Goal: Task Accomplishment & Management: Use online tool/utility

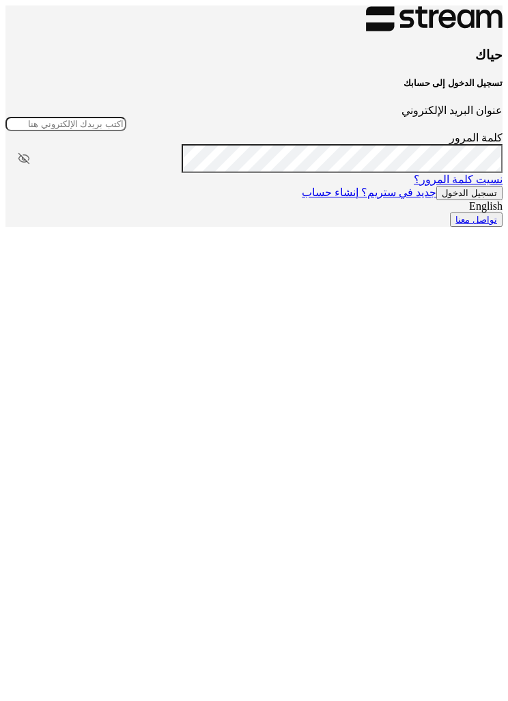
type input "[EMAIL_ADDRESS][DOMAIN_NAME]"
click at [436, 200] on button "تسجيل الدخول" at bounding box center [469, 193] width 66 height 14
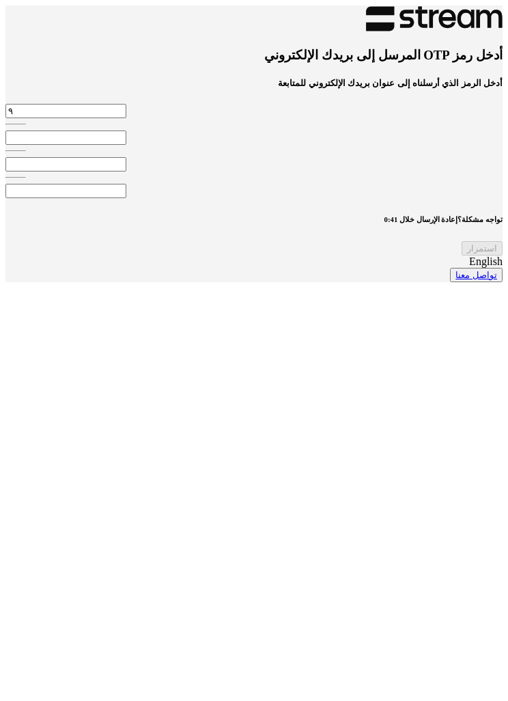
type input "9"
type input "4"
type input "2"
type input "6"
click at [323, 255] on div "استمرار" at bounding box center [253, 248] width 497 height 14
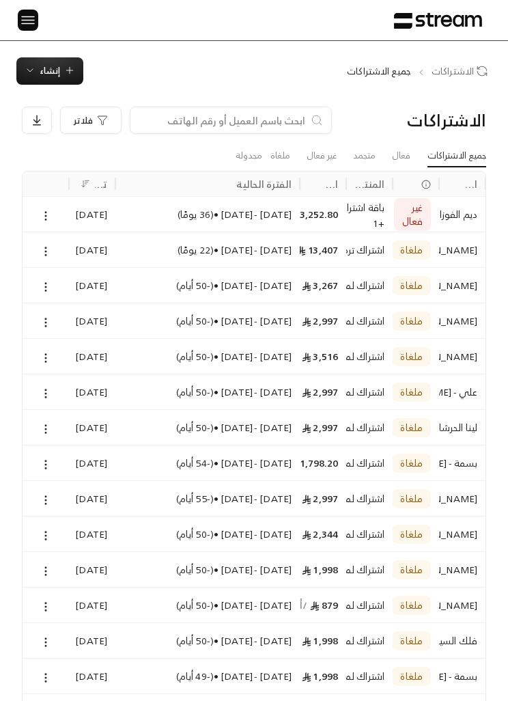
click at [23, 27] on img at bounding box center [28, 20] width 16 height 17
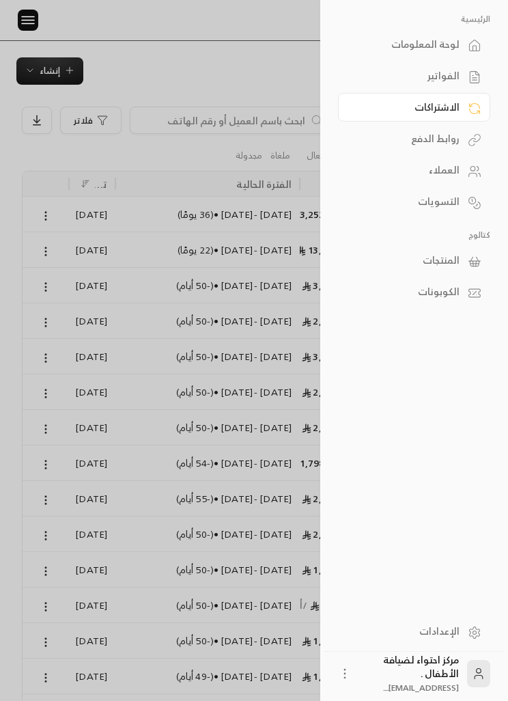
click at [384, 95] on link "الاشتراكات" at bounding box center [414, 107] width 152 height 29
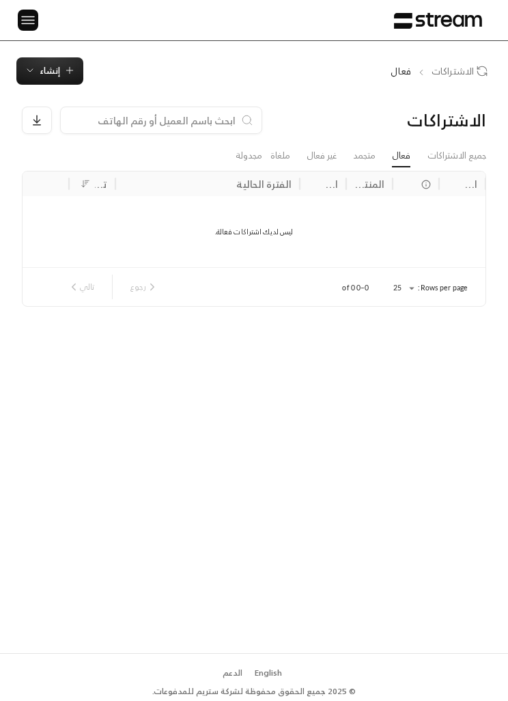
click at [24, 23] on img at bounding box center [28, 20] width 16 height 17
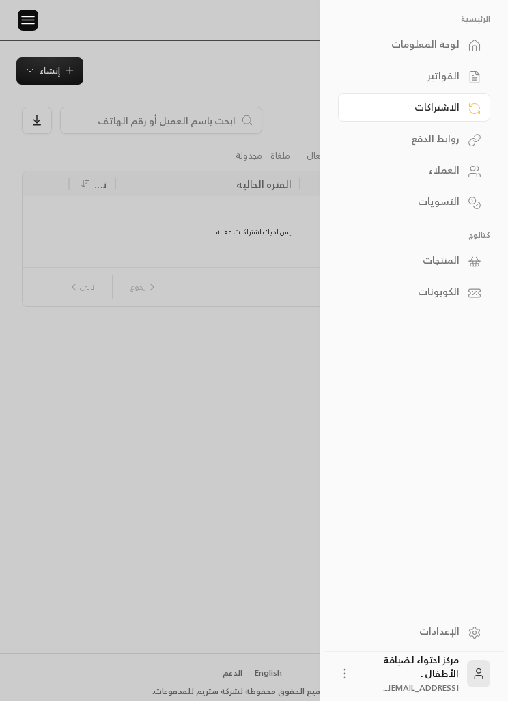
click at [393, 80] on div "الفواتير" at bounding box center [407, 76] width 104 height 14
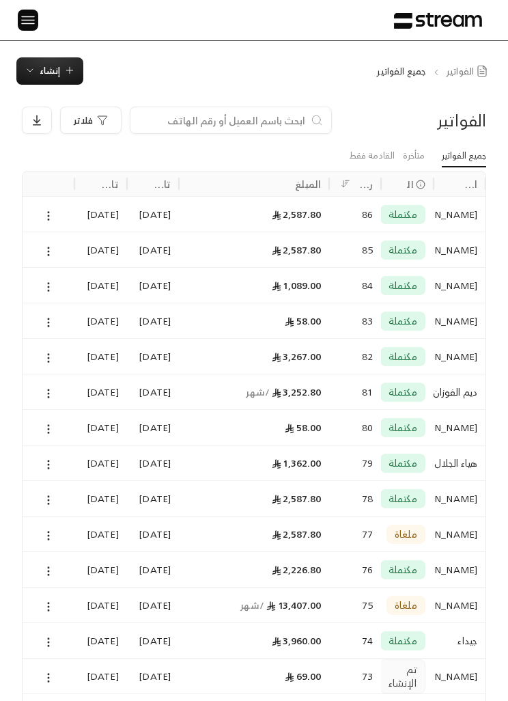
click at [28, 20] on img at bounding box center [28, 20] width 16 height 17
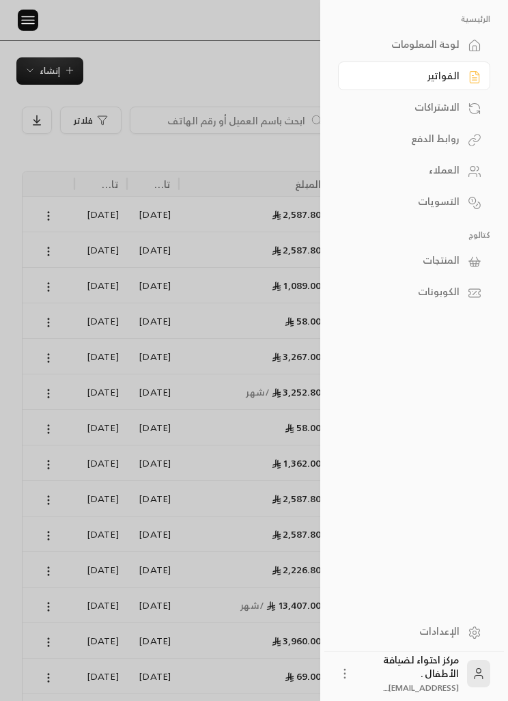
click at [20, 14] on img at bounding box center [28, 20] width 16 height 17
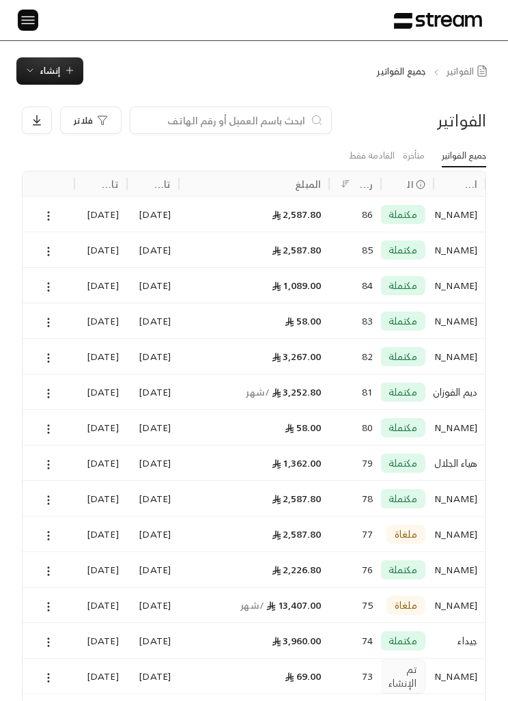
click at [51, 74] on span "إنشاء" at bounding box center [50, 71] width 20 height 16
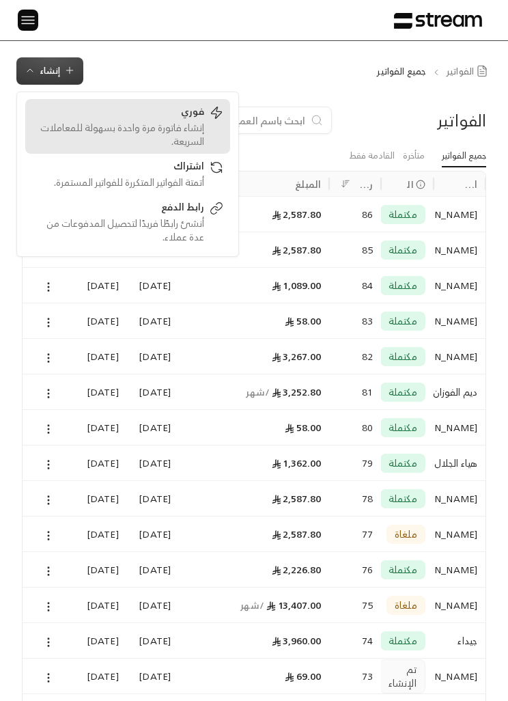
click at [130, 128] on div "إنشاء فاتورة مرة واحدة بسهولة للمعاملات السريعة." at bounding box center [118, 134] width 172 height 27
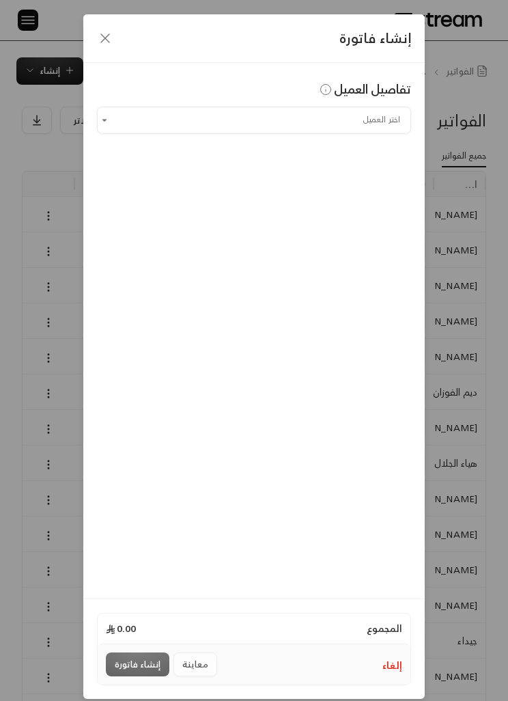
click at [378, 122] on input "اختر العميل" at bounding box center [254, 120] width 314 height 23
type input "*"
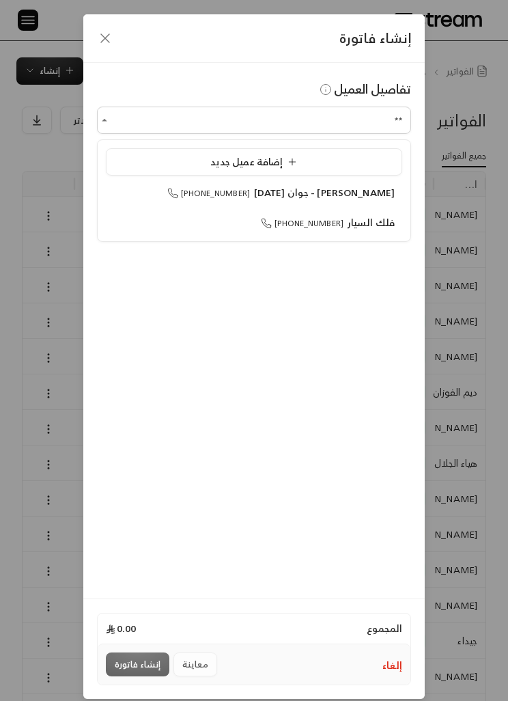
type input "*"
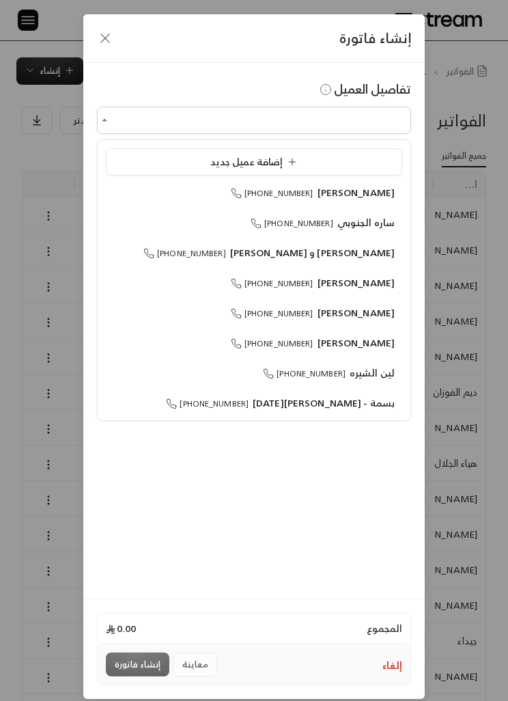
type input "*"
click at [368, 151] on li "إضافة عميل جديد" at bounding box center [254, 161] width 296 height 27
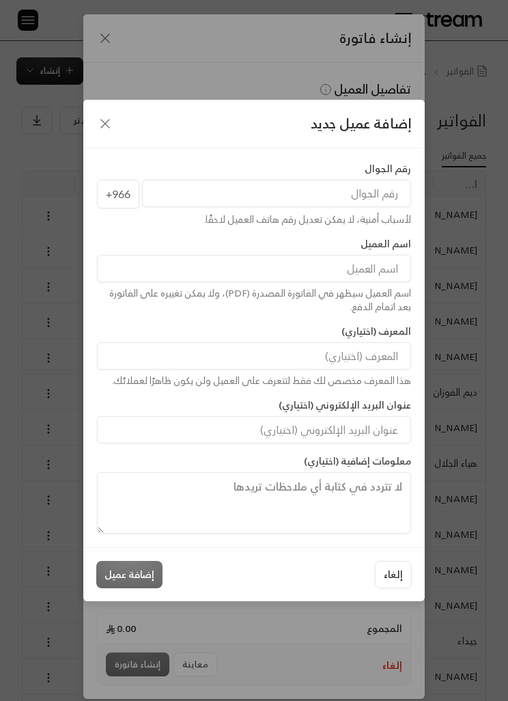
click at [382, 188] on input "tel" at bounding box center [276, 193] width 269 height 27
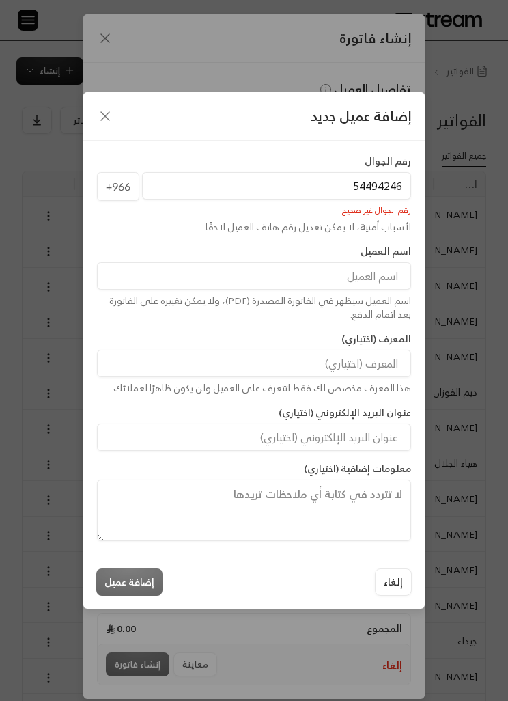
type input "544942463"
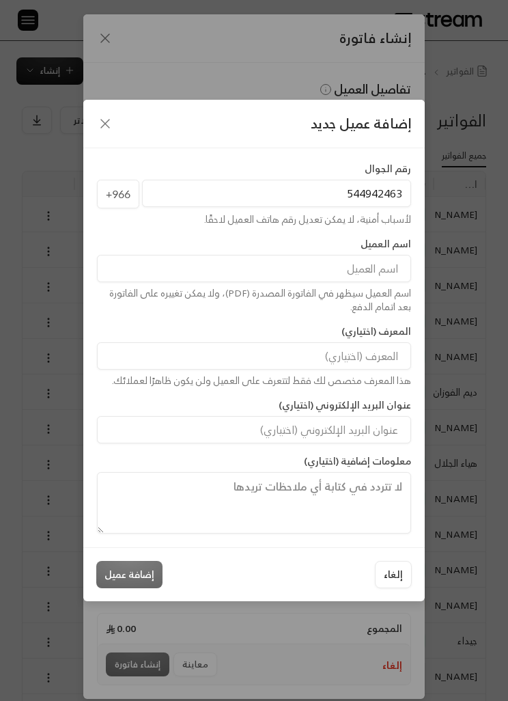
click at [376, 266] on input at bounding box center [254, 268] width 314 height 27
type input "ح"
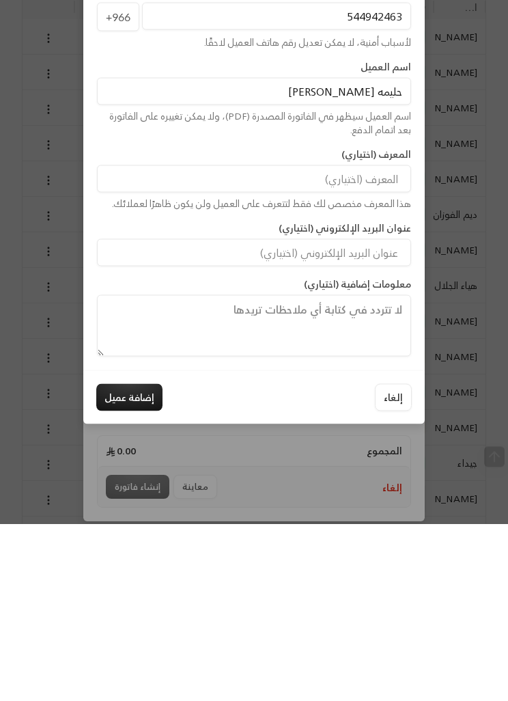
type input "حليمه [PERSON_NAME]"
click at [127, 561] on button "إضافة عميل" at bounding box center [129, 574] width 66 height 27
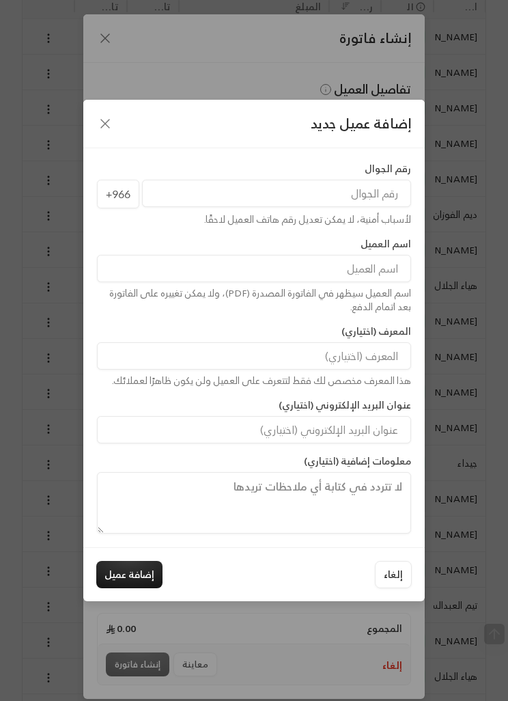
type input "**********"
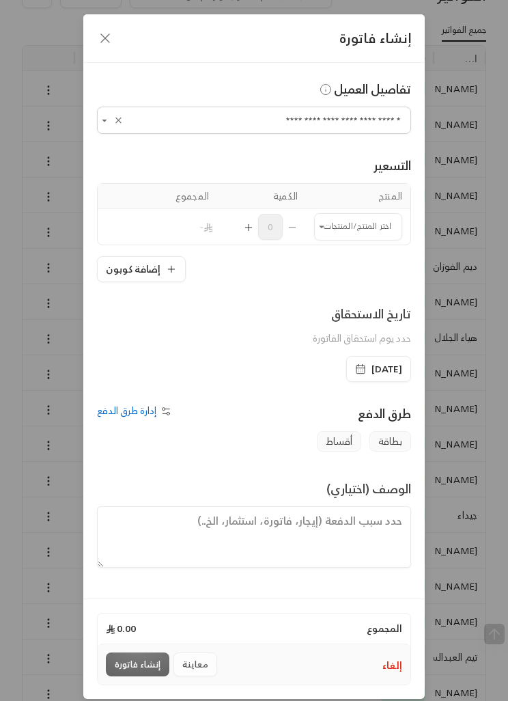
scroll to position [115, 0]
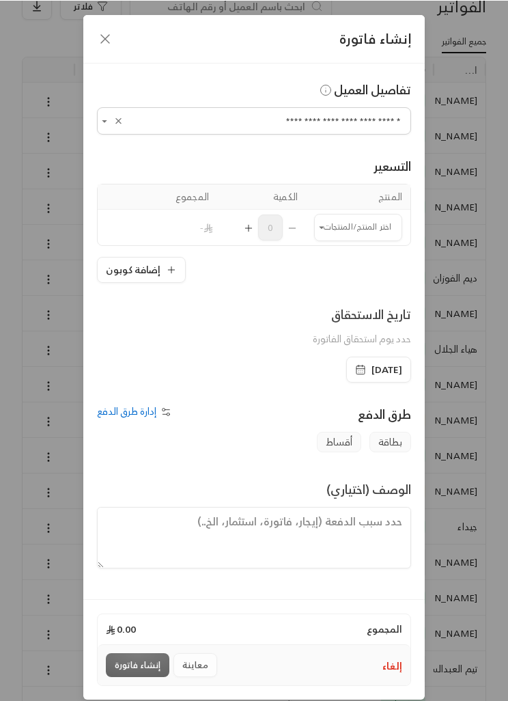
click at [348, 225] on input "اختر العميل" at bounding box center [358, 226] width 88 height 23
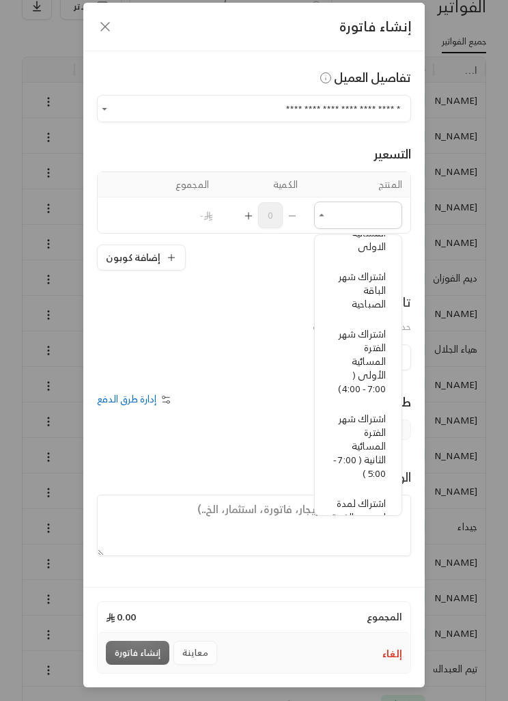
scroll to position [228, 0]
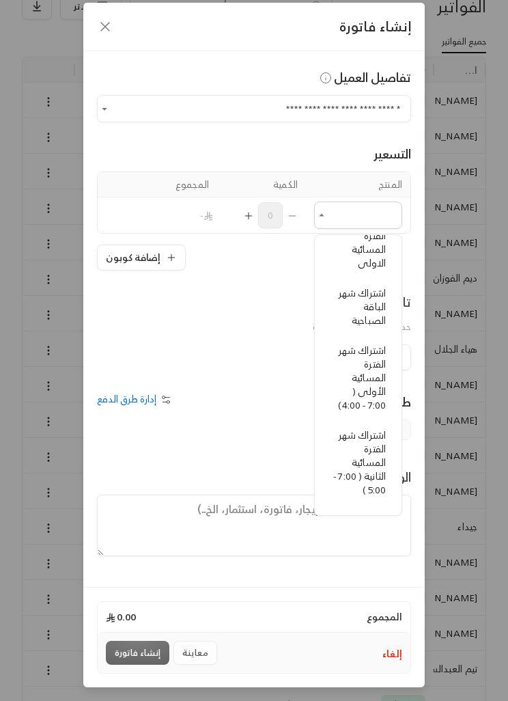
click at [380, 311] on span "اشتراك شهر الباقة الصباحية" at bounding box center [362, 306] width 47 height 44
type input "**********"
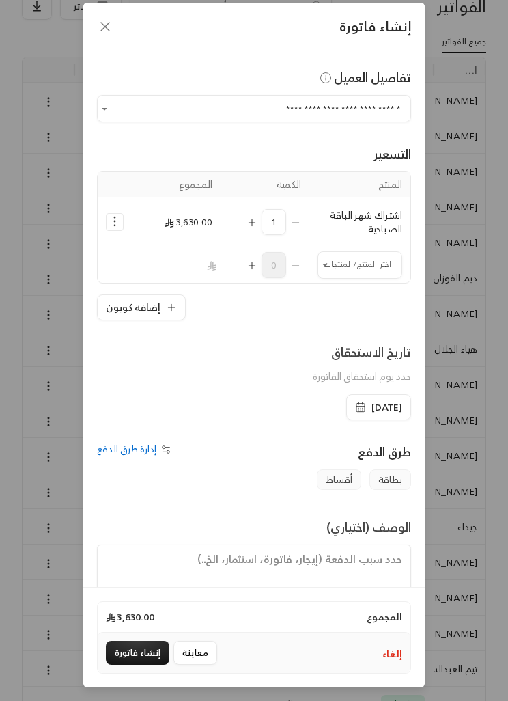
click at [292, 231] on div "1" at bounding box center [265, 222] width 72 height 26
click at [111, 217] on icon "Selected Products" at bounding box center [115, 221] width 14 height 14
click at [196, 268] on link "إزالة المنتج" at bounding box center [157, 278] width 85 height 23
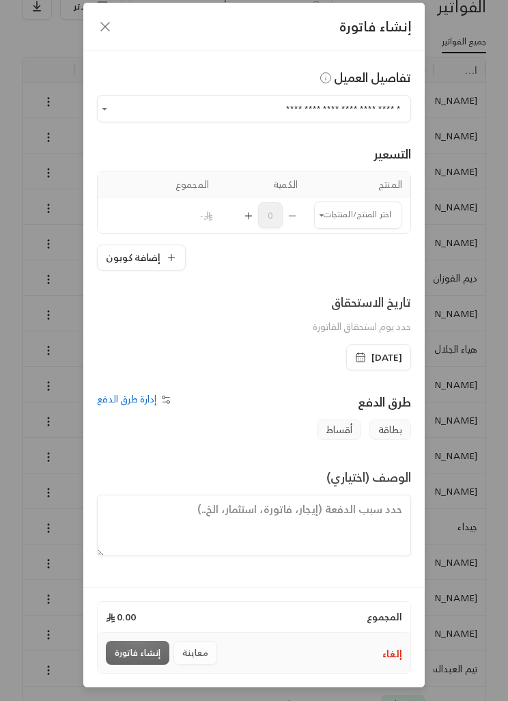
click at [386, 208] on input "اختر العميل" at bounding box center [358, 214] width 88 height 23
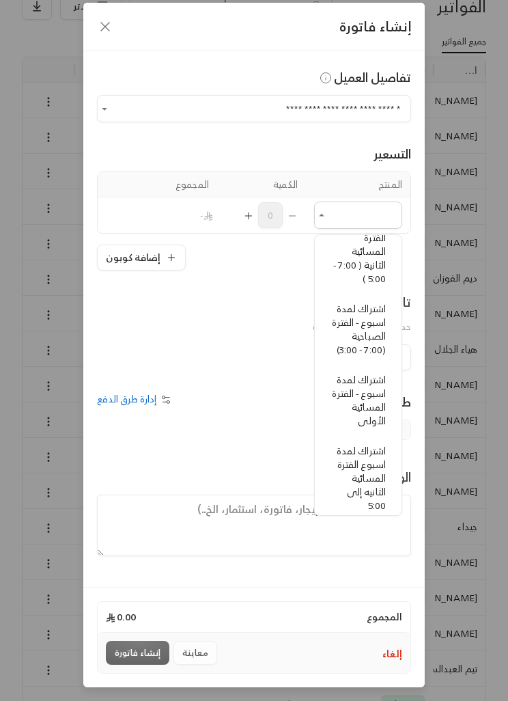
scroll to position [432, 0]
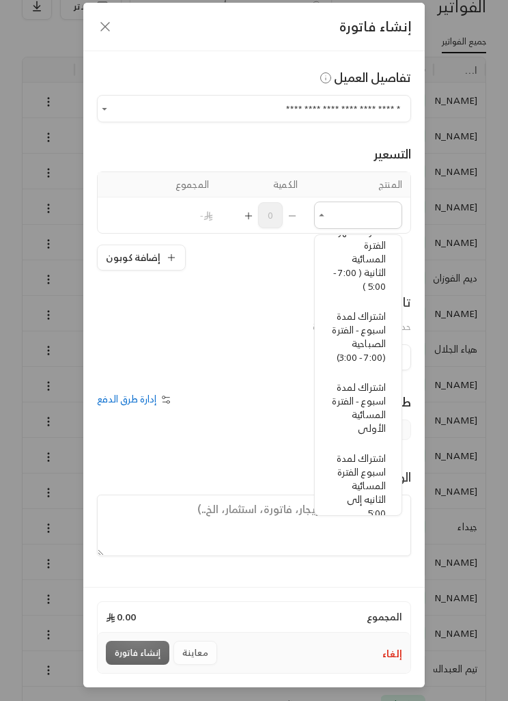
click at [380, 343] on span "اشتراك لمدة اسبوع - الفترة الصباحية (7:00 - 3:00)" at bounding box center [359, 336] width 54 height 58
type input "**********"
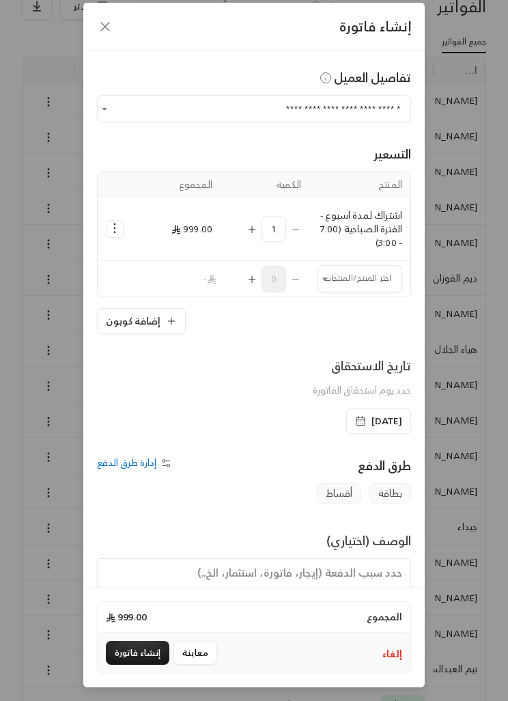
click at [353, 272] on input "اختر العميل" at bounding box center [360, 278] width 85 height 23
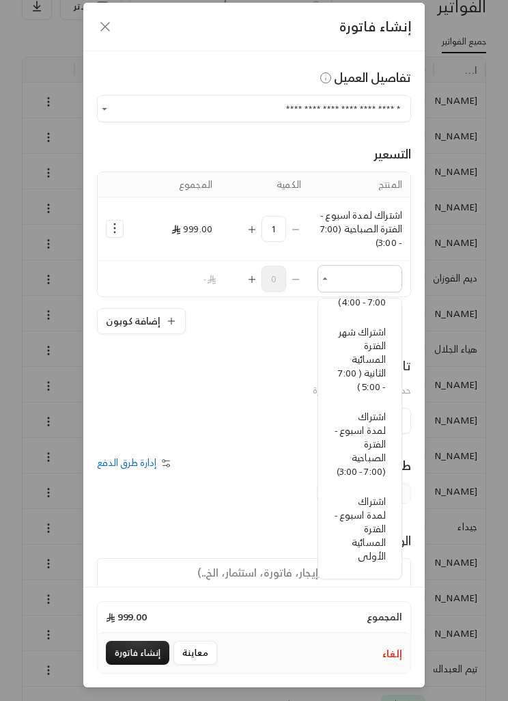
scroll to position [399, 0]
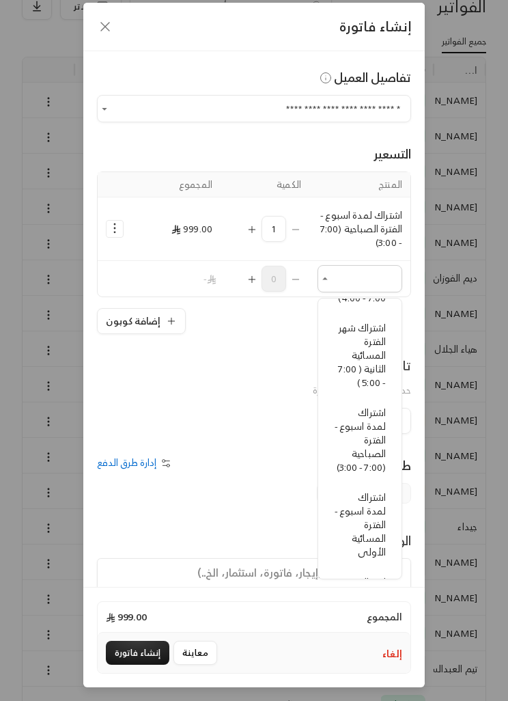
click at [367, 441] on span "اشتراك لمدة اسبوع - الفترة الصباحية (7:00 - 3:00)" at bounding box center [360, 440] width 51 height 72
type input "**********"
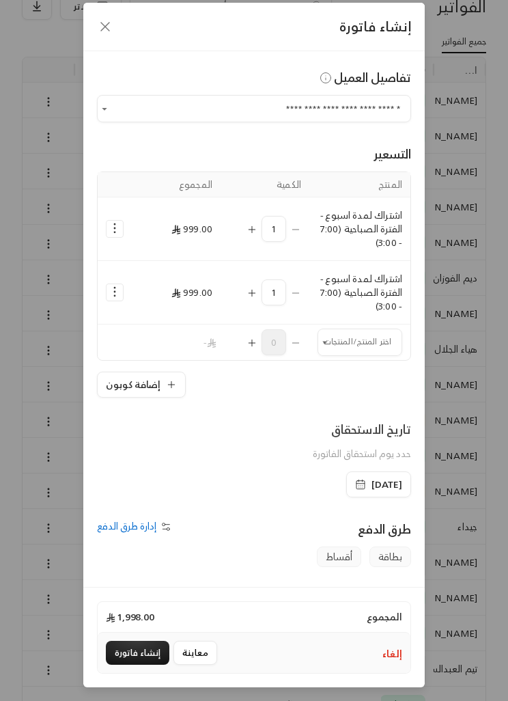
click at [112, 300] on button "Selected Products" at bounding box center [115, 292] width 16 height 16
click at [194, 320] on link "إضافة كوبون" at bounding box center [157, 326] width 85 height 23
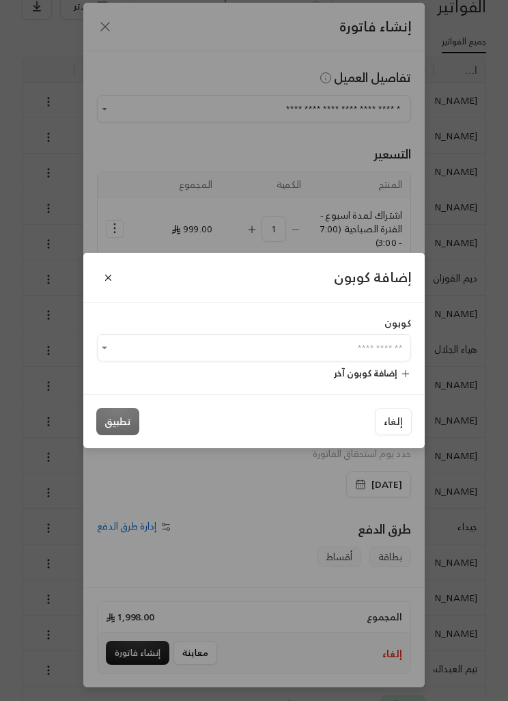
click at [365, 381] on span "إضافة كوبون آخر" at bounding box center [366, 373] width 64 height 16
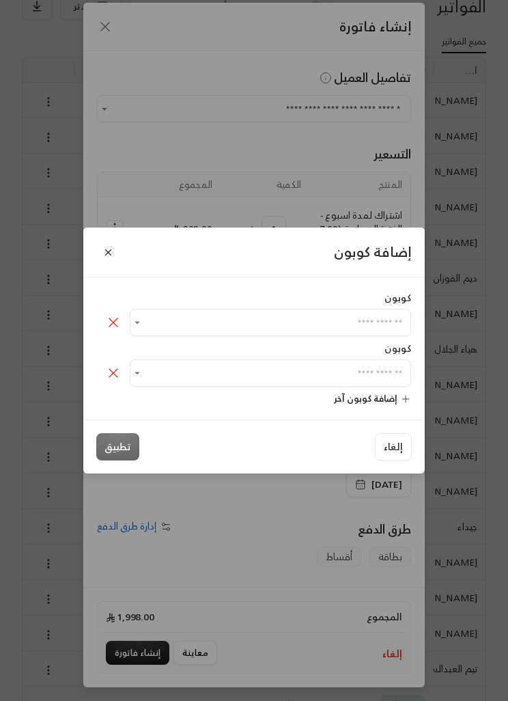
click at [117, 381] on icon at bounding box center [113, 373] width 16 height 16
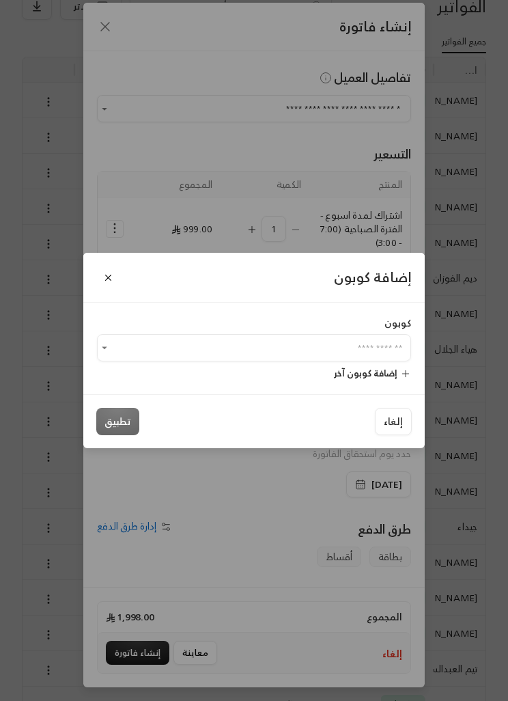
click at [167, 359] on input "اختر العميل" at bounding box center [254, 348] width 314 height 23
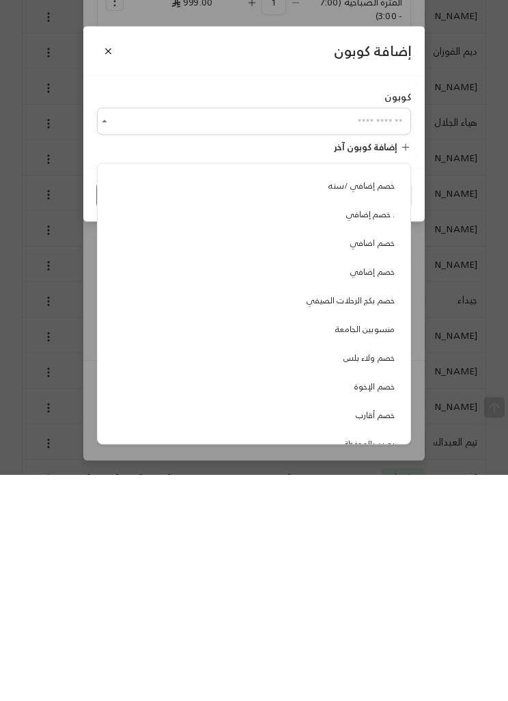
scroll to position [120, 0]
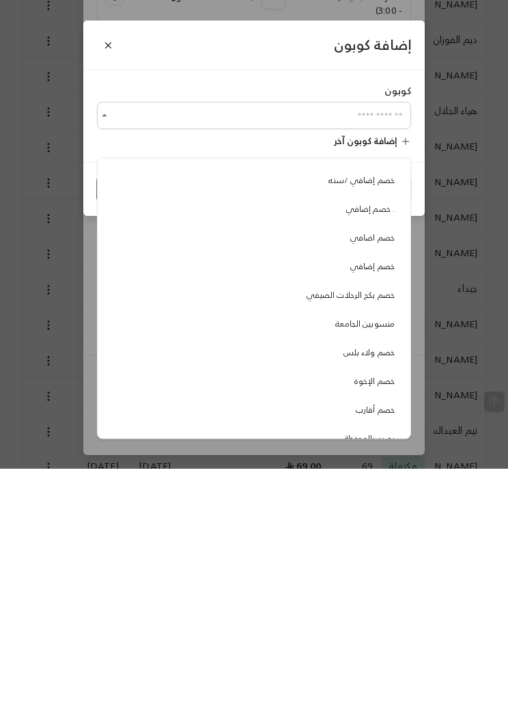
click at [382, 548] on span "منسوبين الجامعة" at bounding box center [364, 555] width 59 height 14
type input "**********"
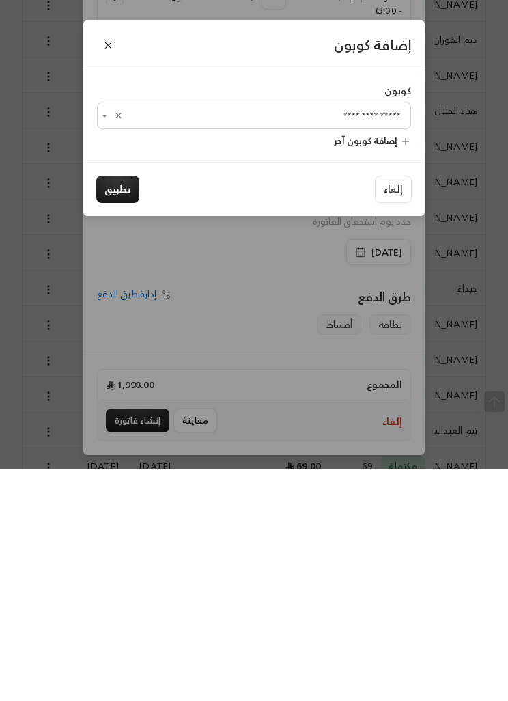
click at [111, 408] on button "تطبيق" at bounding box center [117, 421] width 43 height 27
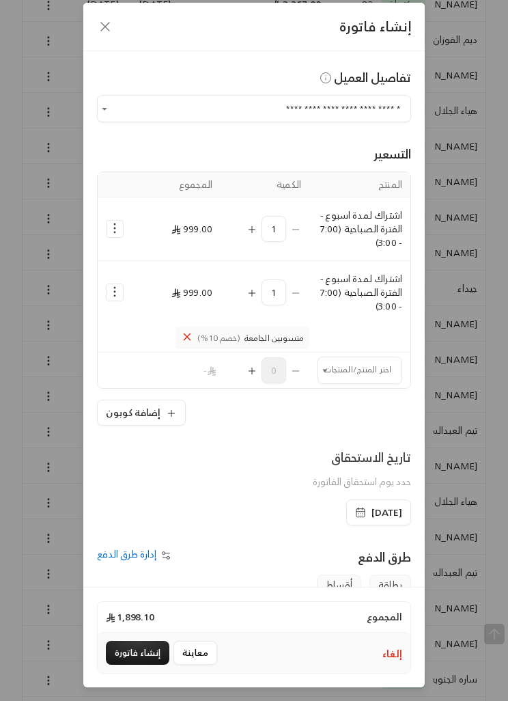
scroll to position [3, 0]
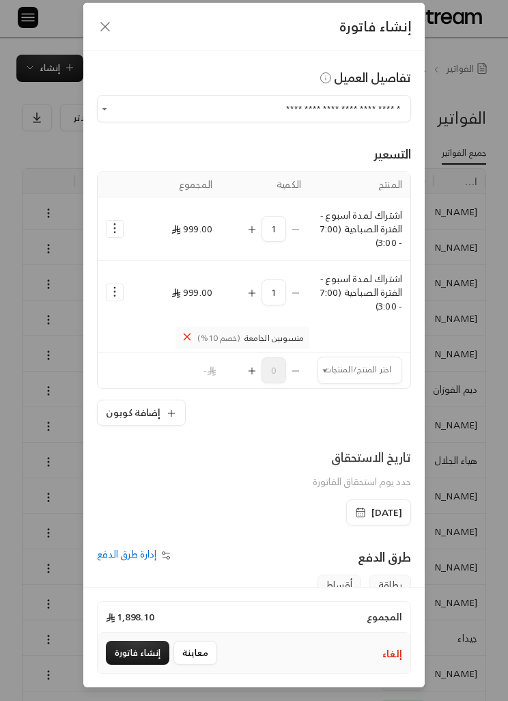
click at [355, 512] on span "[DATE]" at bounding box center [378, 512] width 47 height 14
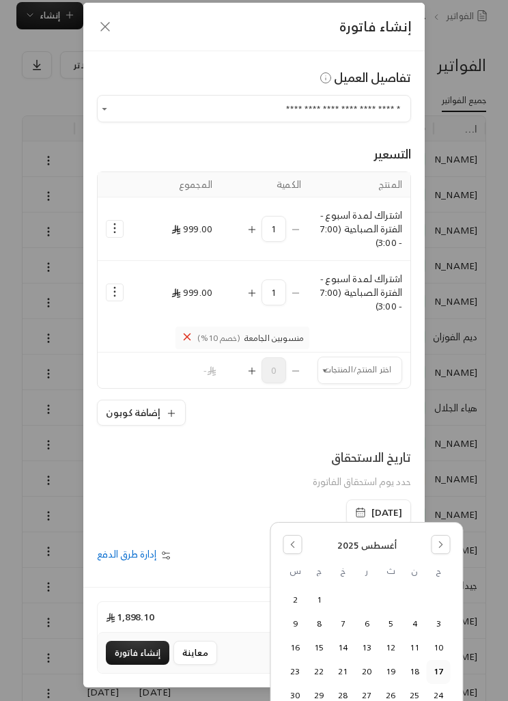
scroll to position [59, 0]
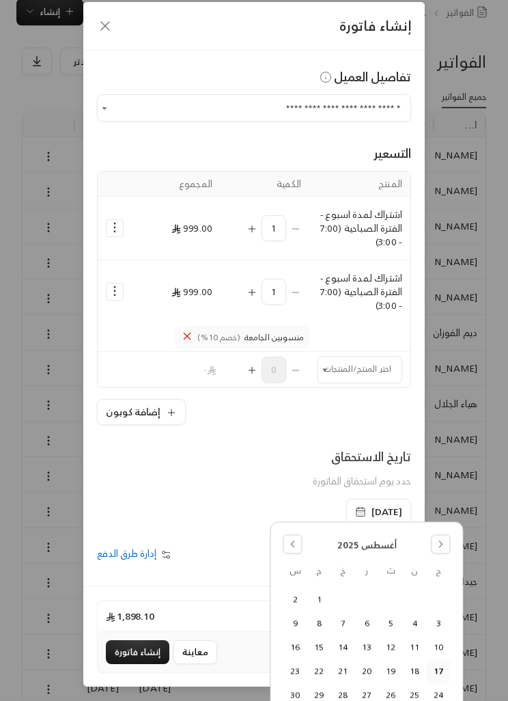
click at [137, 664] on button "إنشاء فاتورة" at bounding box center [138, 652] width 64 height 24
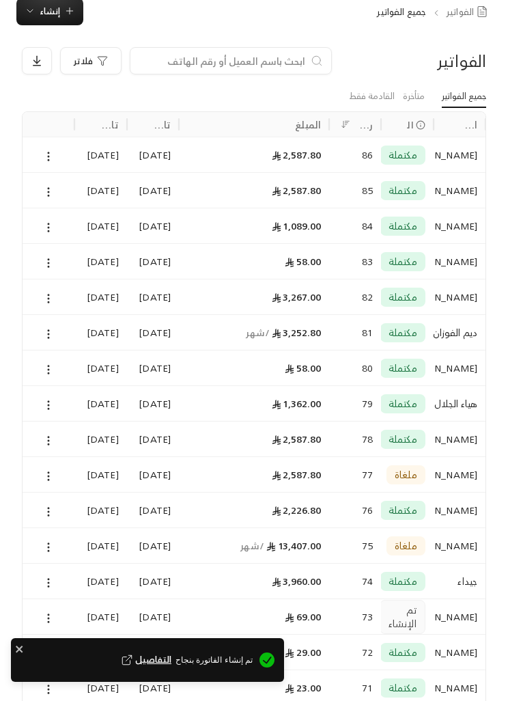
scroll to position [3, 0]
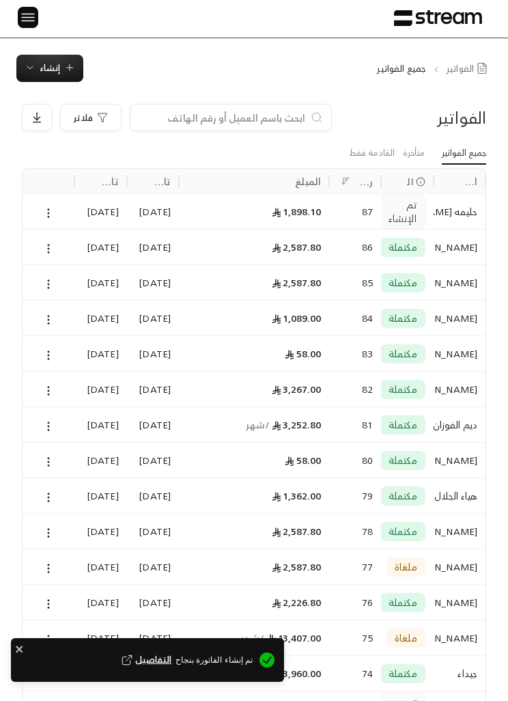
click at [42, 213] on icon at bounding box center [48, 213] width 12 height 12
click at [61, 236] on li "عرض" at bounding box center [62, 247] width 32 height 23
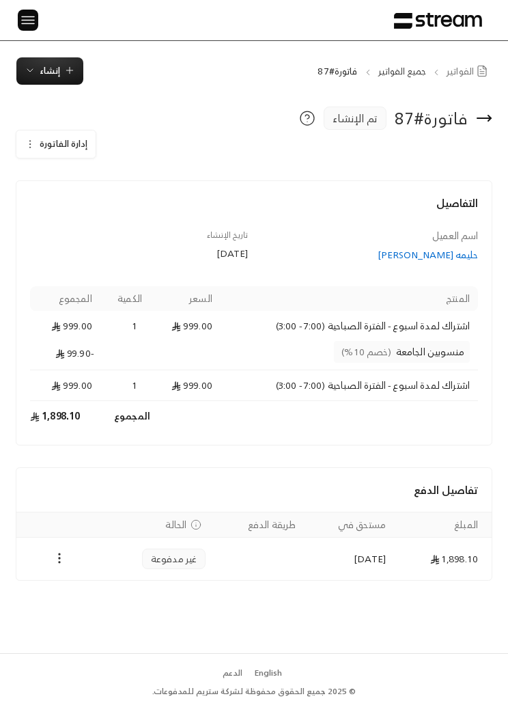
click at [31, 447] on div "التفاصيل اسم العميل حليمه [PERSON_NAME] تاريخ الإنشاء [DATE] المنتج السعر الكمي…" at bounding box center [254, 380] width 464 height 400
